Goal: Transaction & Acquisition: Download file/media

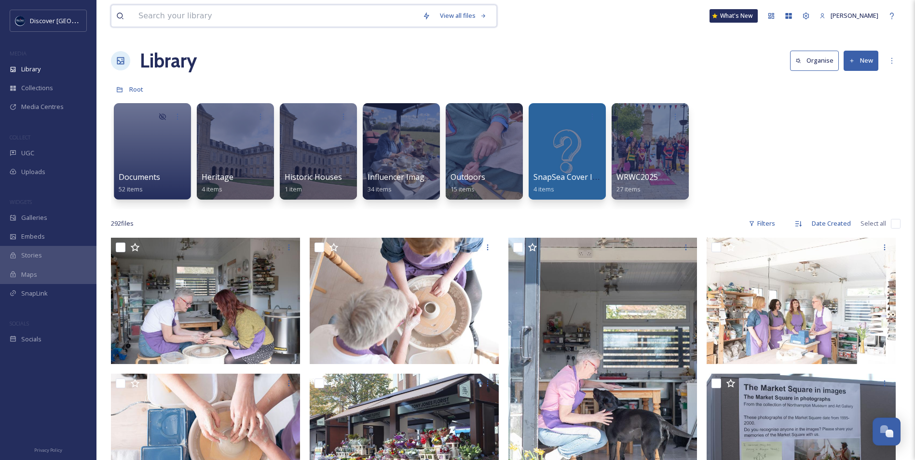
click at [281, 21] on input at bounding box center [276, 15] width 284 height 21
type input "lnbp"
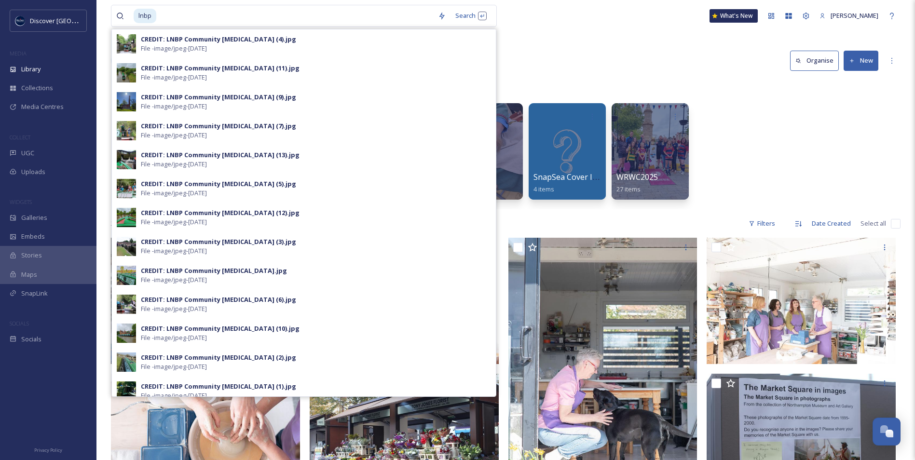
click at [604, 58] on div "Library Organise New" at bounding box center [505, 60] width 789 height 29
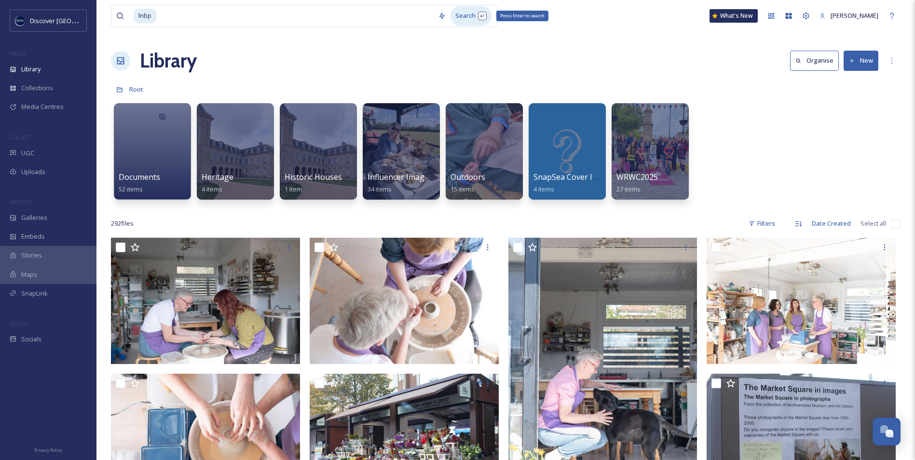
click at [473, 13] on div "Search Press Enter to search" at bounding box center [470, 15] width 41 height 19
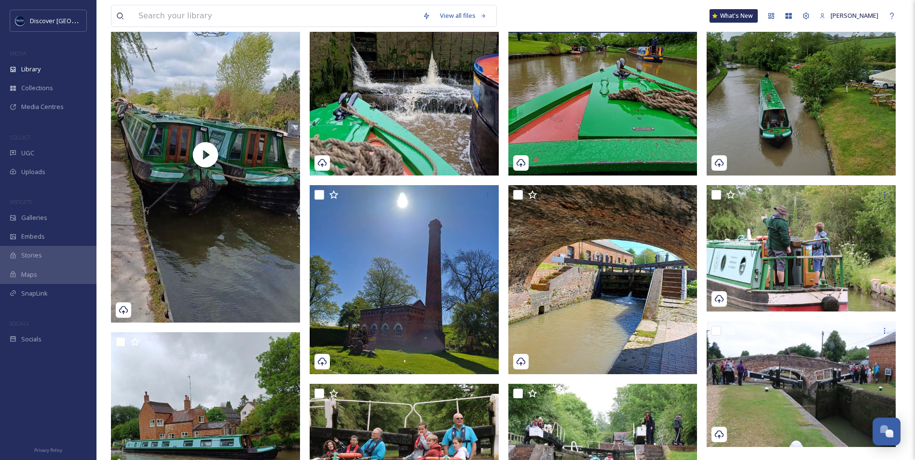
scroll to position [145, 0]
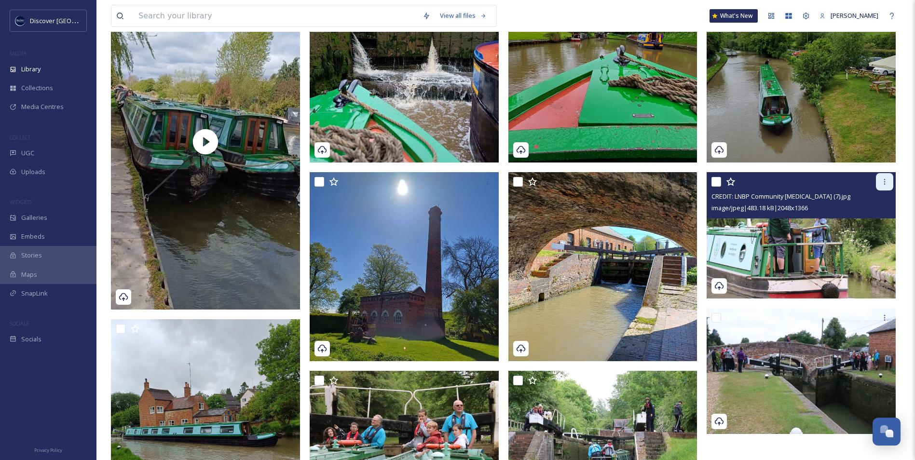
click at [882, 183] on icon at bounding box center [884, 182] width 8 height 8
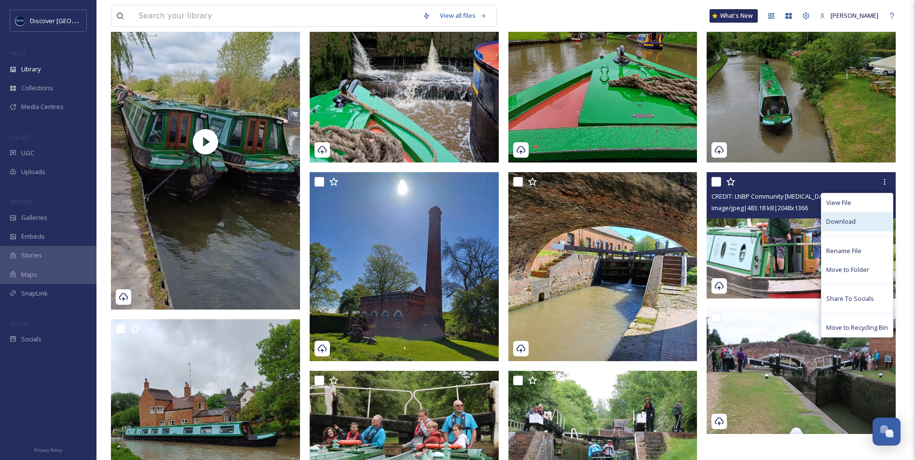
click at [848, 223] on span "Download" at bounding box center [840, 221] width 29 height 9
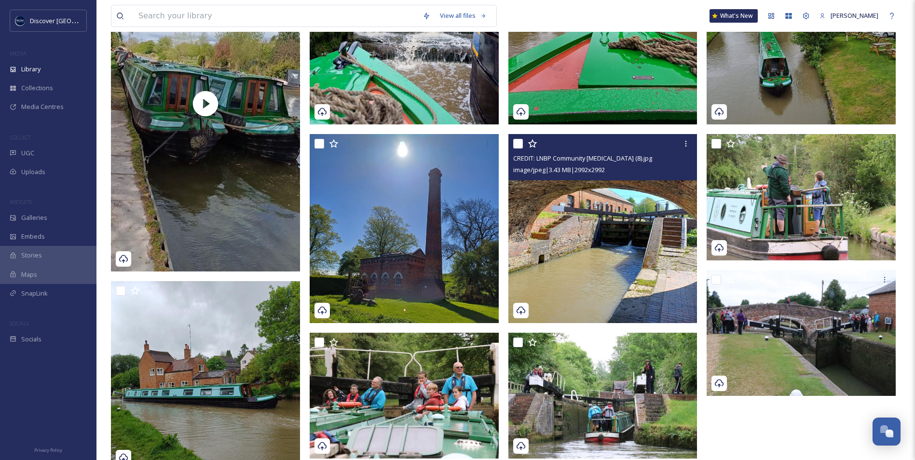
scroll to position [241, 0]
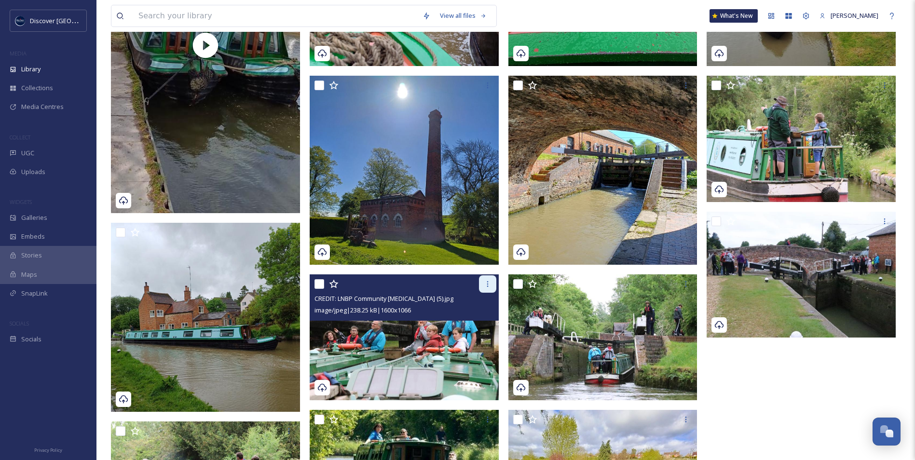
click at [489, 288] on icon at bounding box center [488, 284] width 8 height 8
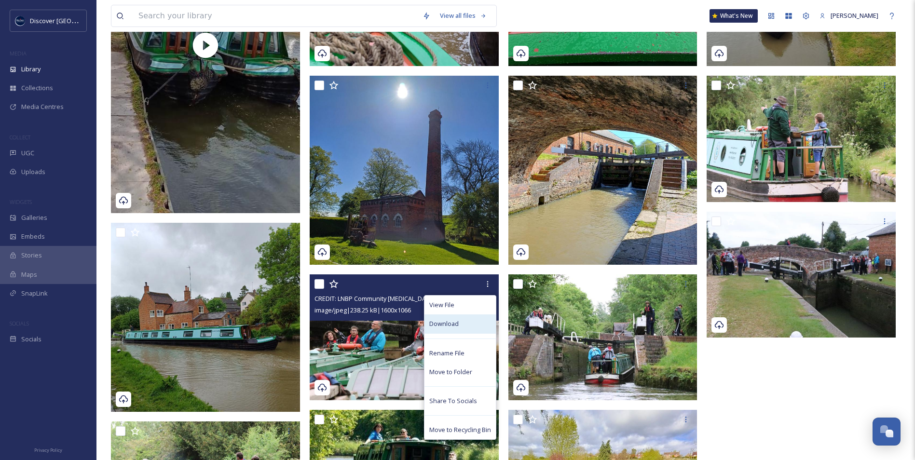
click at [464, 322] on div "Download" at bounding box center [459, 323] width 71 height 19
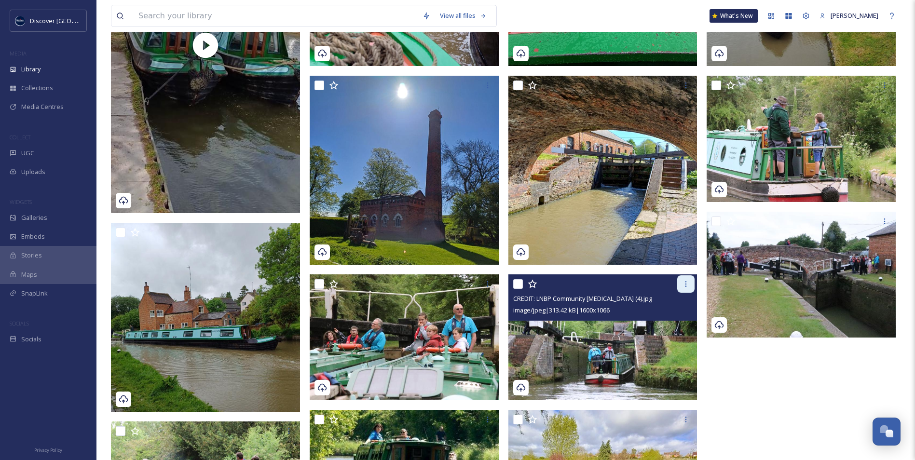
click at [691, 284] on div at bounding box center [685, 283] width 17 height 17
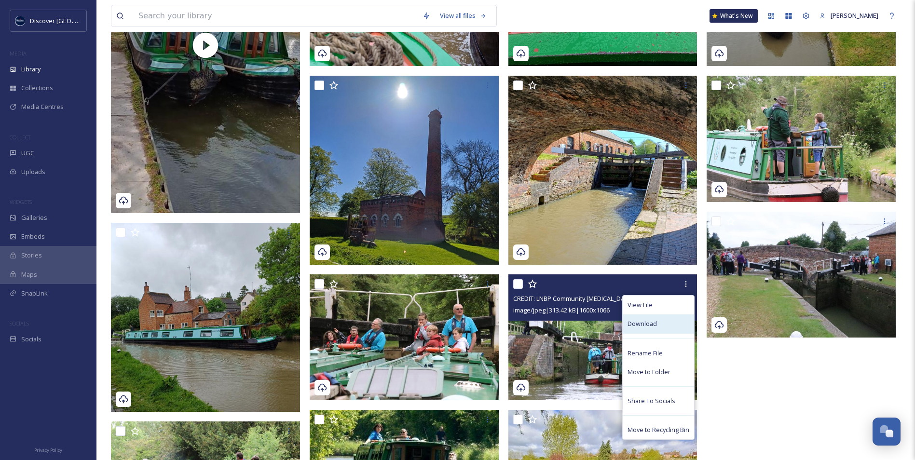
click at [660, 325] on div "Download" at bounding box center [657, 323] width 71 height 19
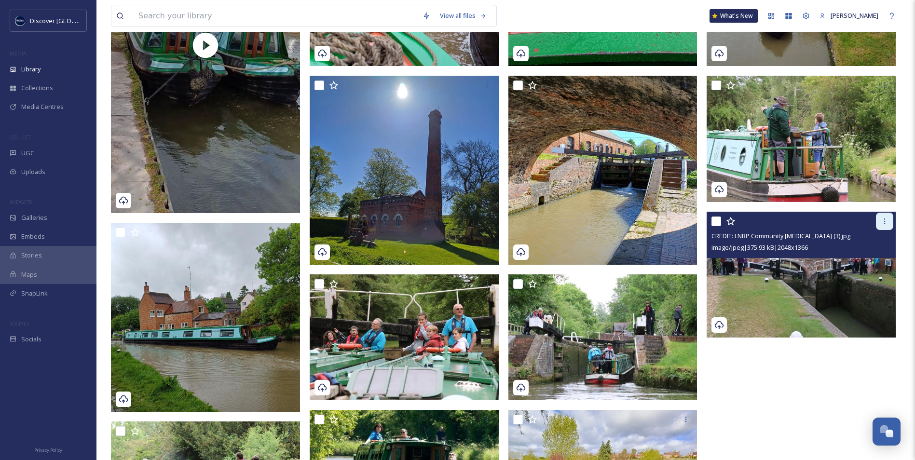
click at [885, 220] on icon at bounding box center [884, 221] width 8 height 8
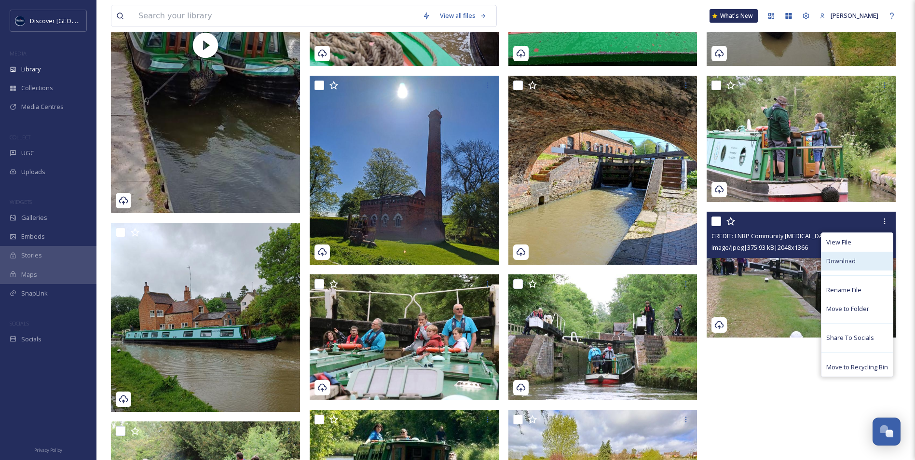
click at [852, 267] on div "Download" at bounding box center [856, 261] width 71 height 19
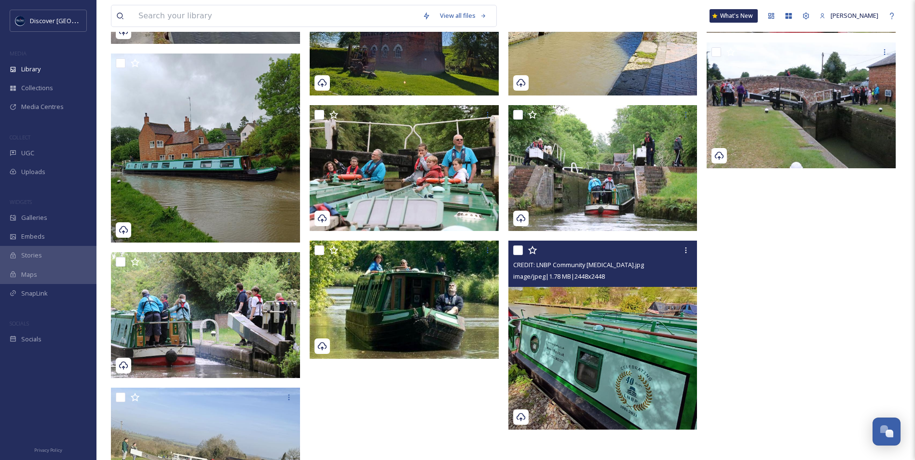
scroll to position [434, 0]
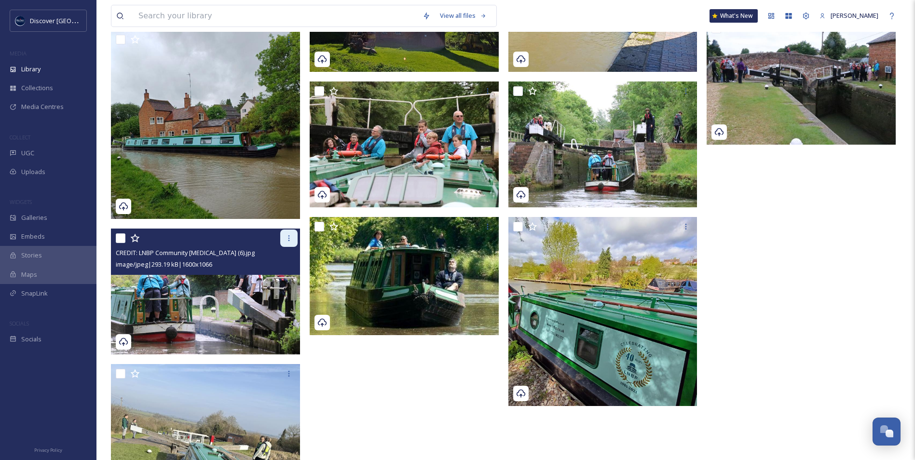
click at [289, 241] on icon at bounding box center [288, 238] width 1 height 6
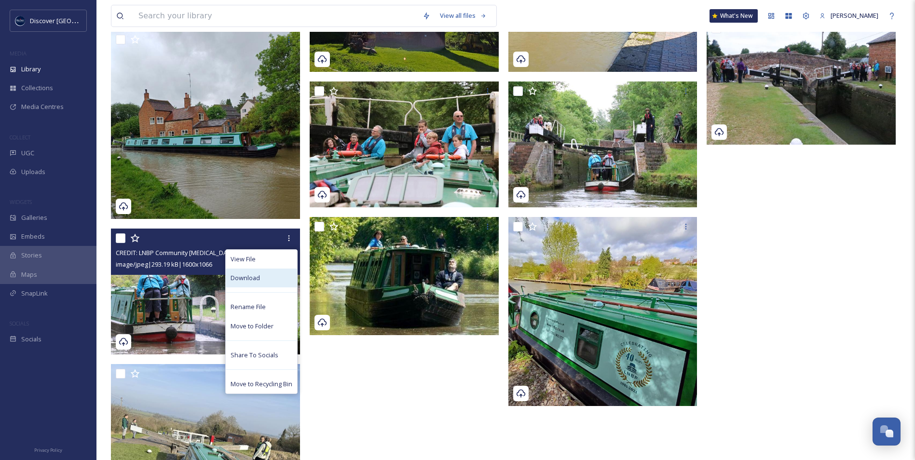
click at [257, 279] on span "Download" at bounding box center [244, 277] width 29 height 9
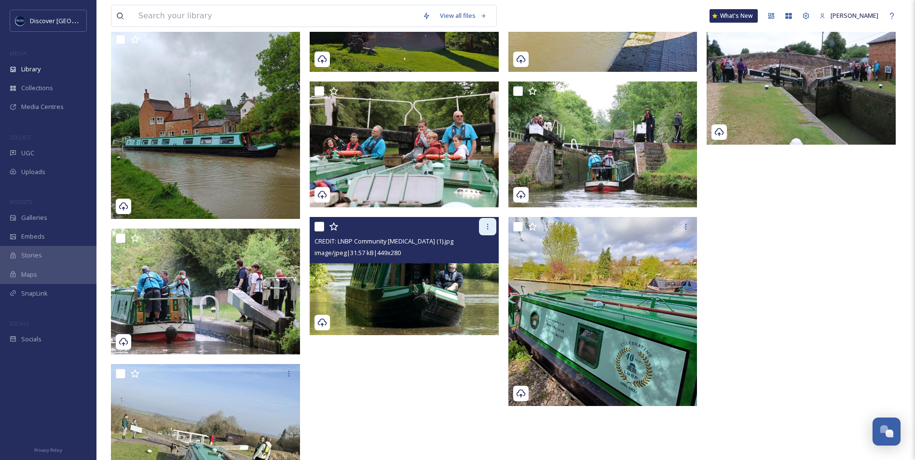
click at [489, 227] on icon at bounding box center [488, 227] width 8 height 8
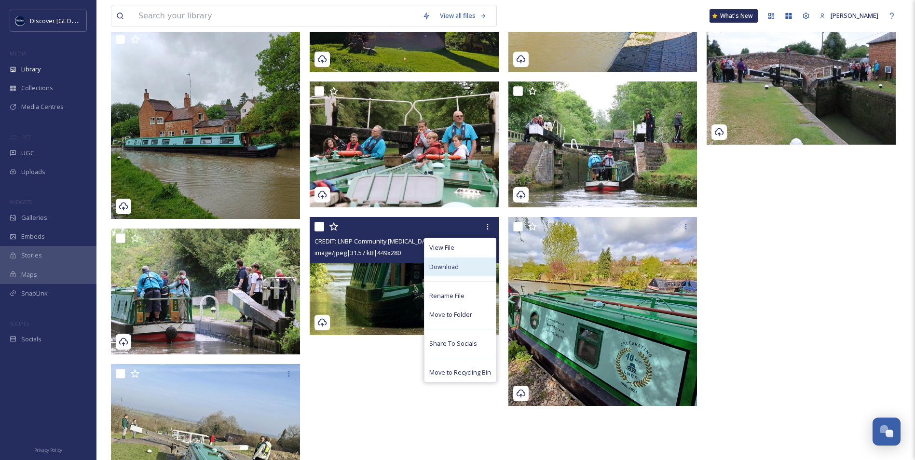
click at [456, 265] on span "Download" at bounding box center [443, 266] width 29 height 9
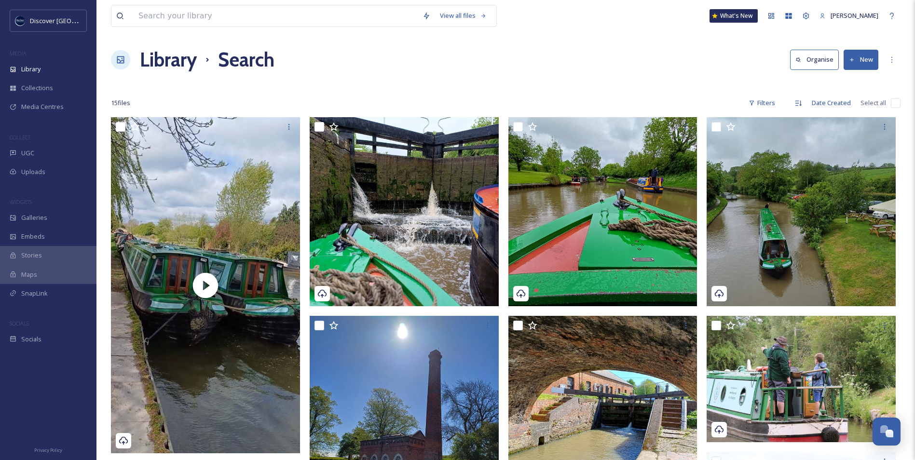
scroll to position [0, 0]
